Goal: Navigation & Orientation: Find specific page/section

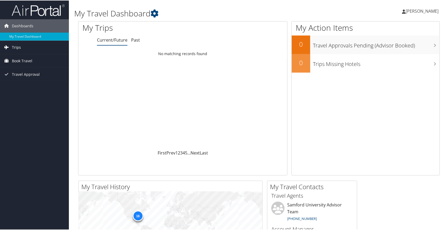
click at [11, 45] on link "Trips" at bounding box center [34, 46] width 69 height 13
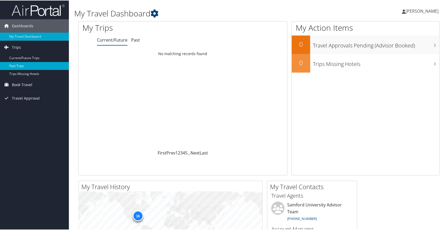
click at [20, 63] on link "Past Trips" at bounding box center [34, 66] width 69 height 8
